Goal: Navigation & Orientation: Find specific page/section

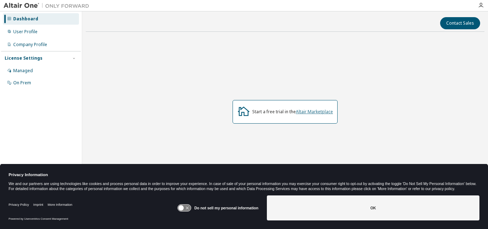
click at [306, 112] on link "Altair Marketplace" at bounding box center [314, 112] width 37 height 6
